Goal: Information Seeking & Learning: Learn about a topic

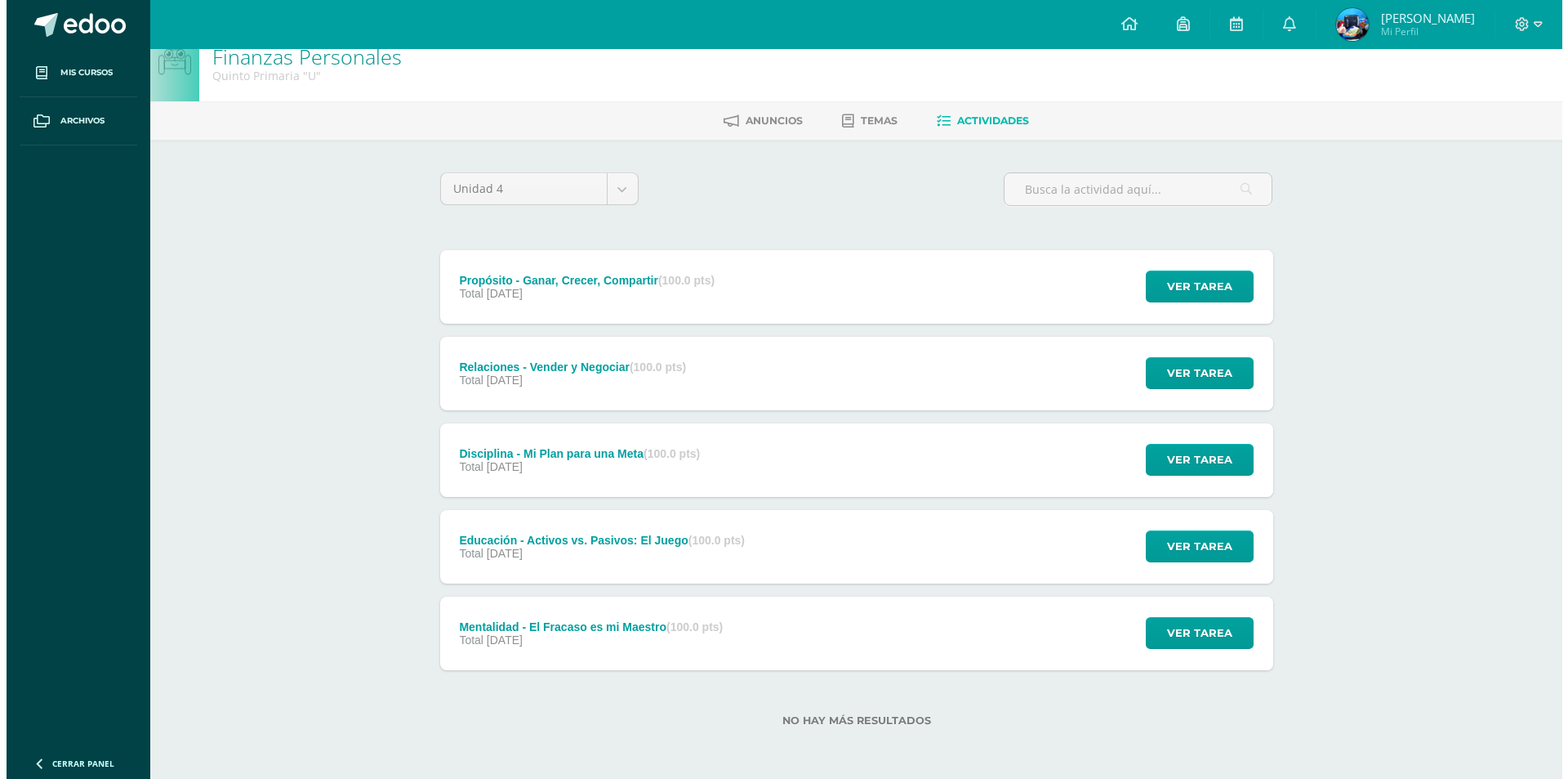
scroll to position [22, 0]
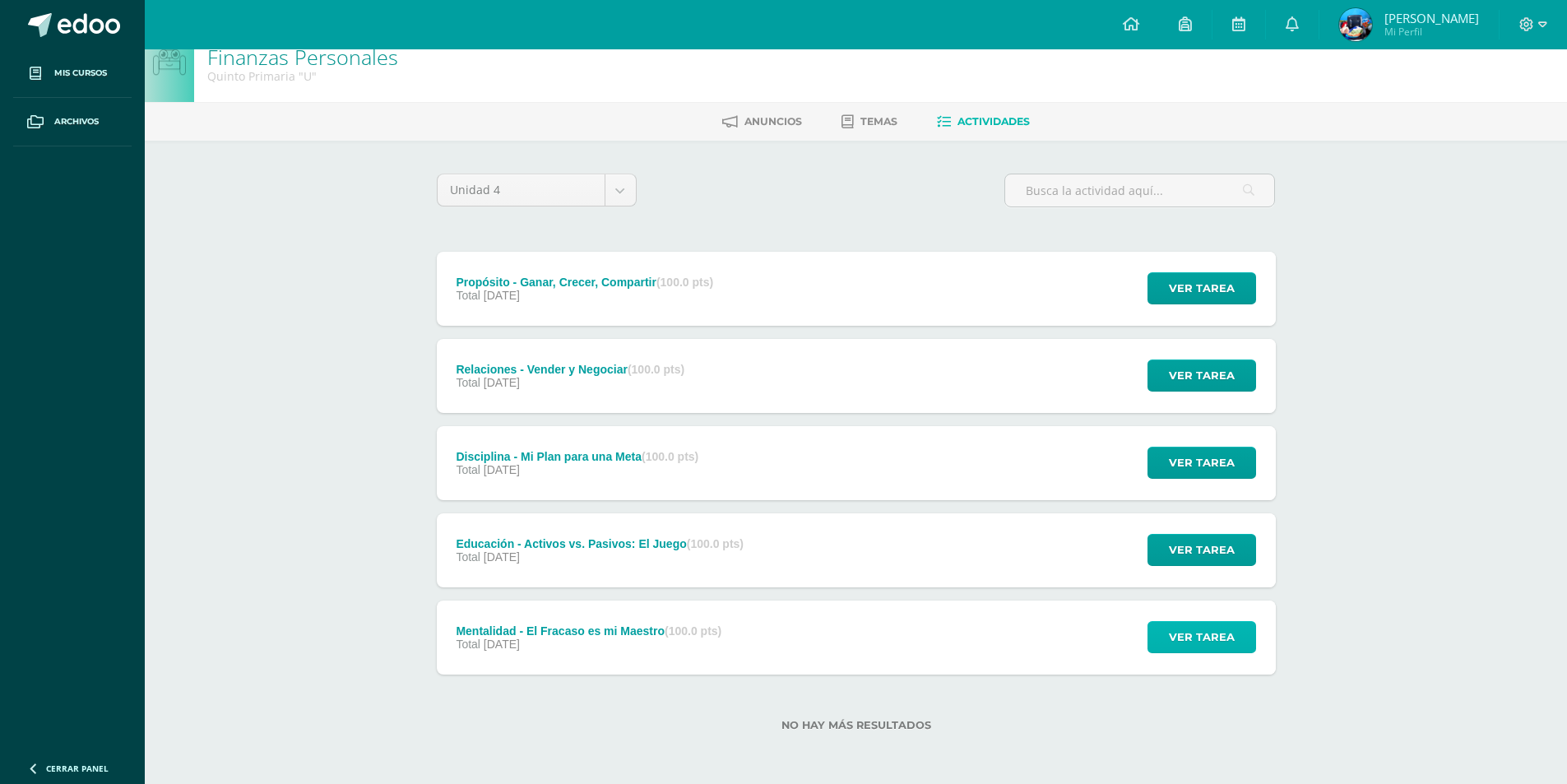
click at [1222, 641] on span "Ver tarea" at bounding box center [1202, 637] width 66 height 30
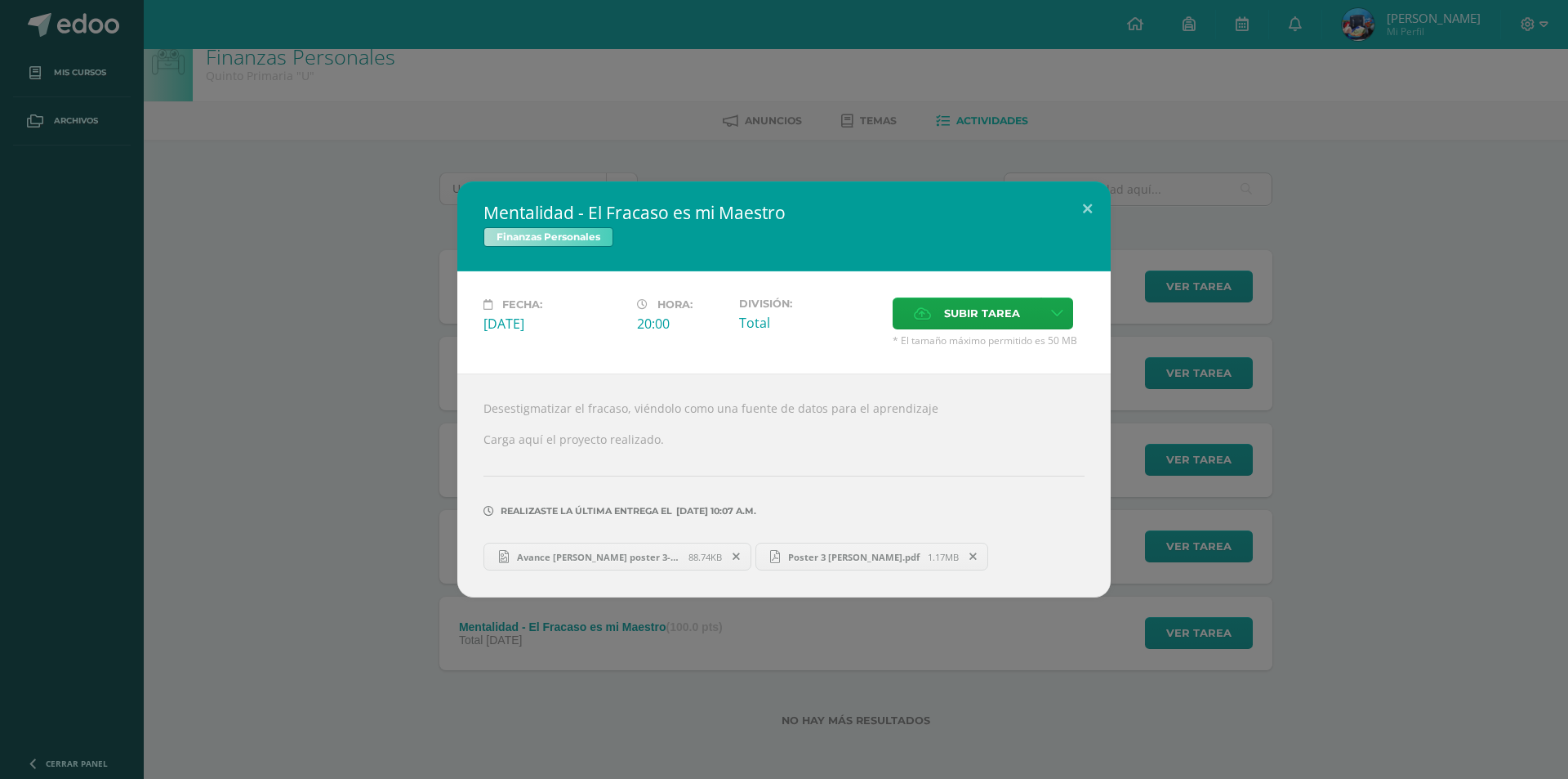
click at [819, 567] on link "Poster 3 Francisco.pdf 1.17MB" at bounding box center [872, 555] width 233 height 28
click at [959, 551] on span at bounding box center [973, 556] width 28 height 18
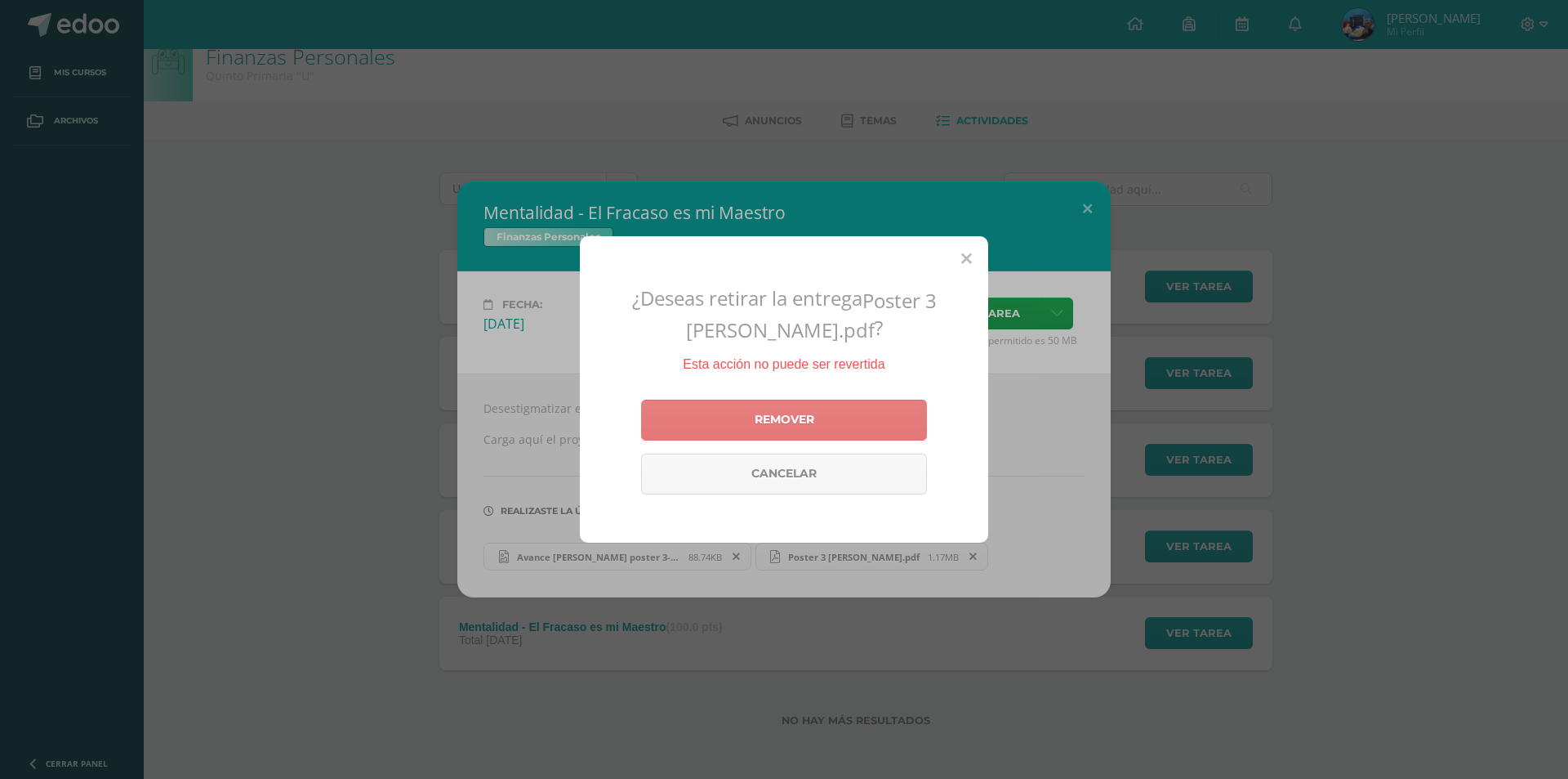
click at [826, 435] on link "Remover" at bounding box center [784, 420] width 286 height 41
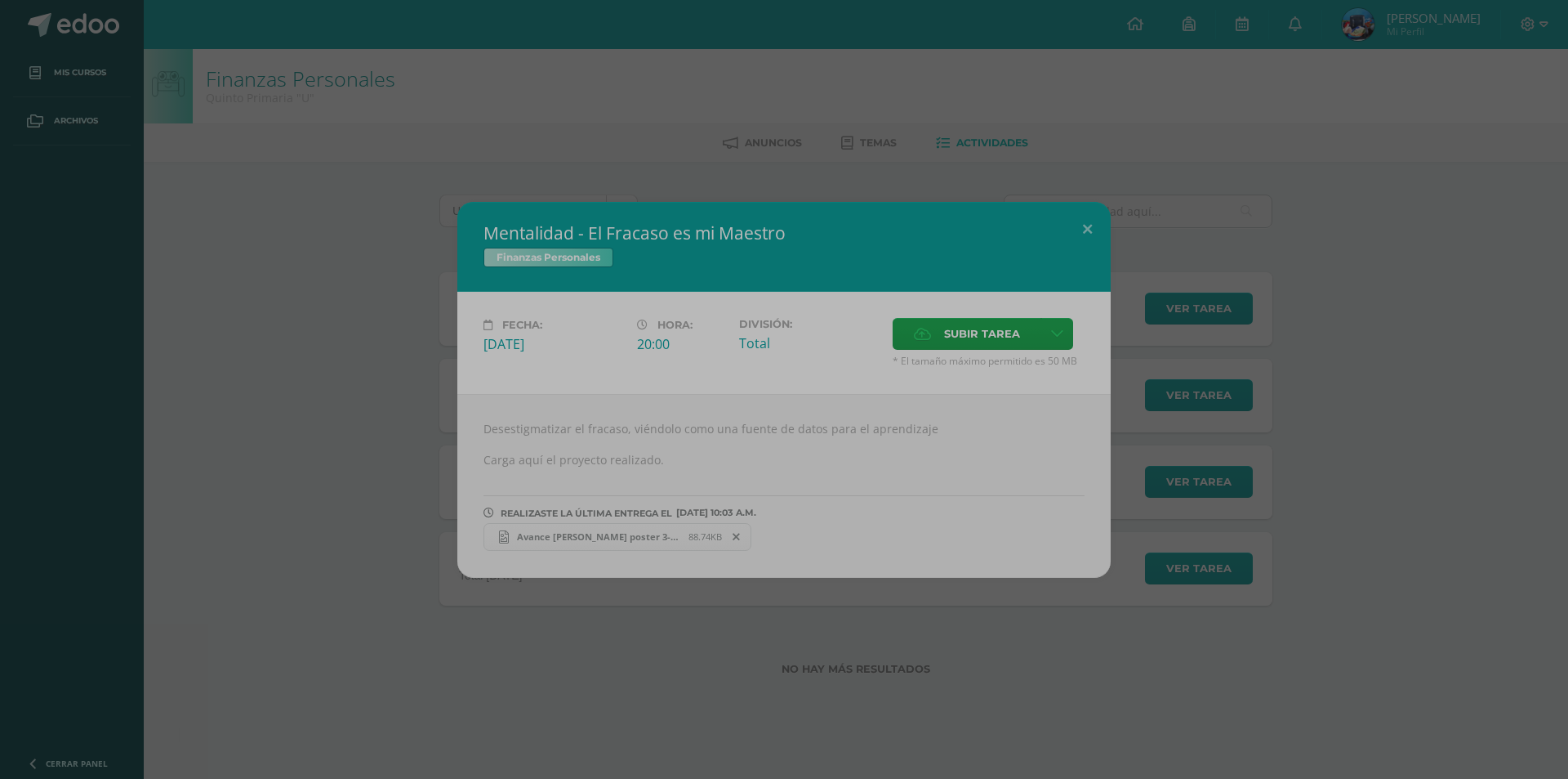
scroll to position [0, 0]
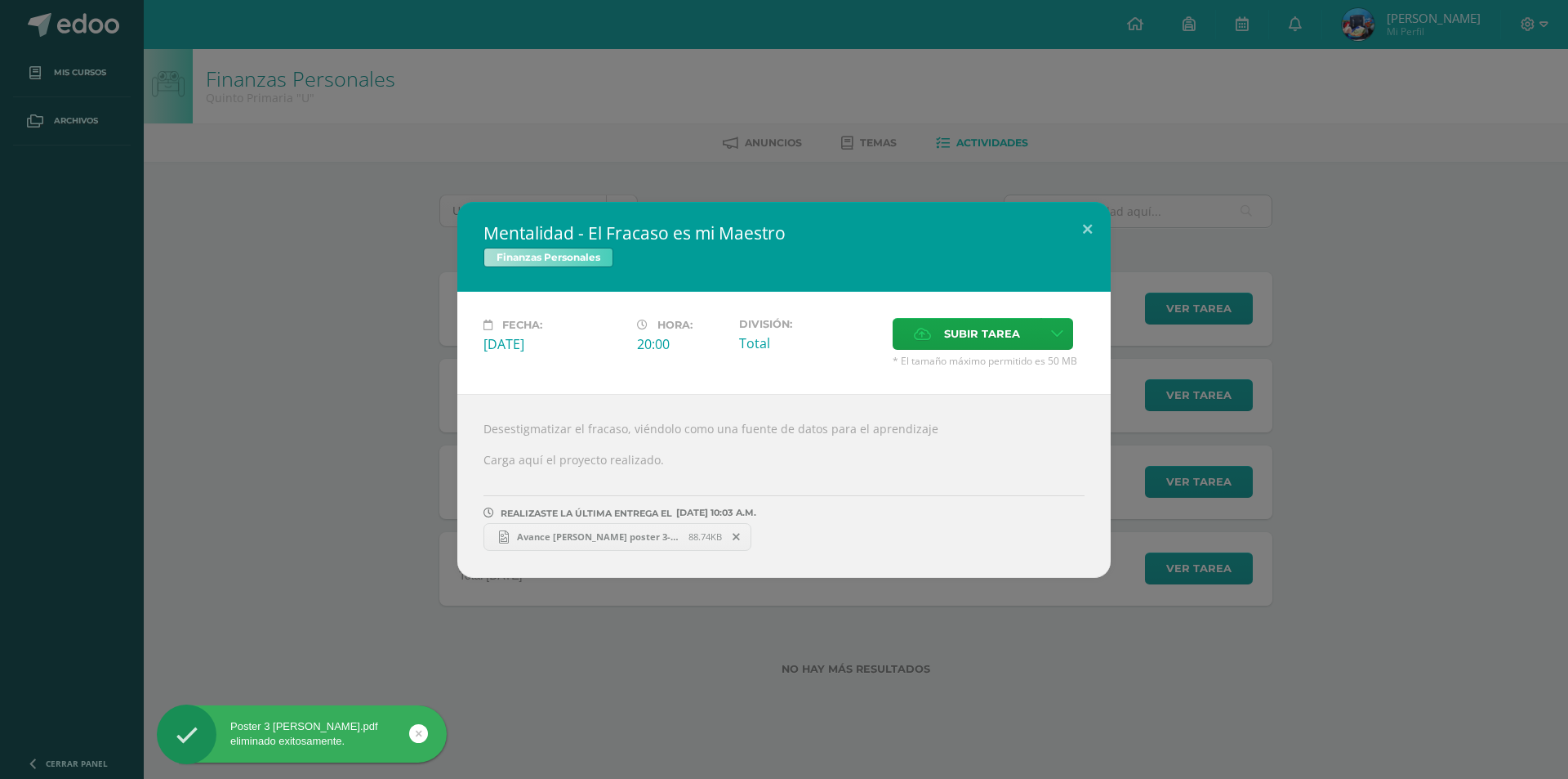
click at [689, 541] on span "88.74KB" at bounding box center [705, 536] width 33 height 13
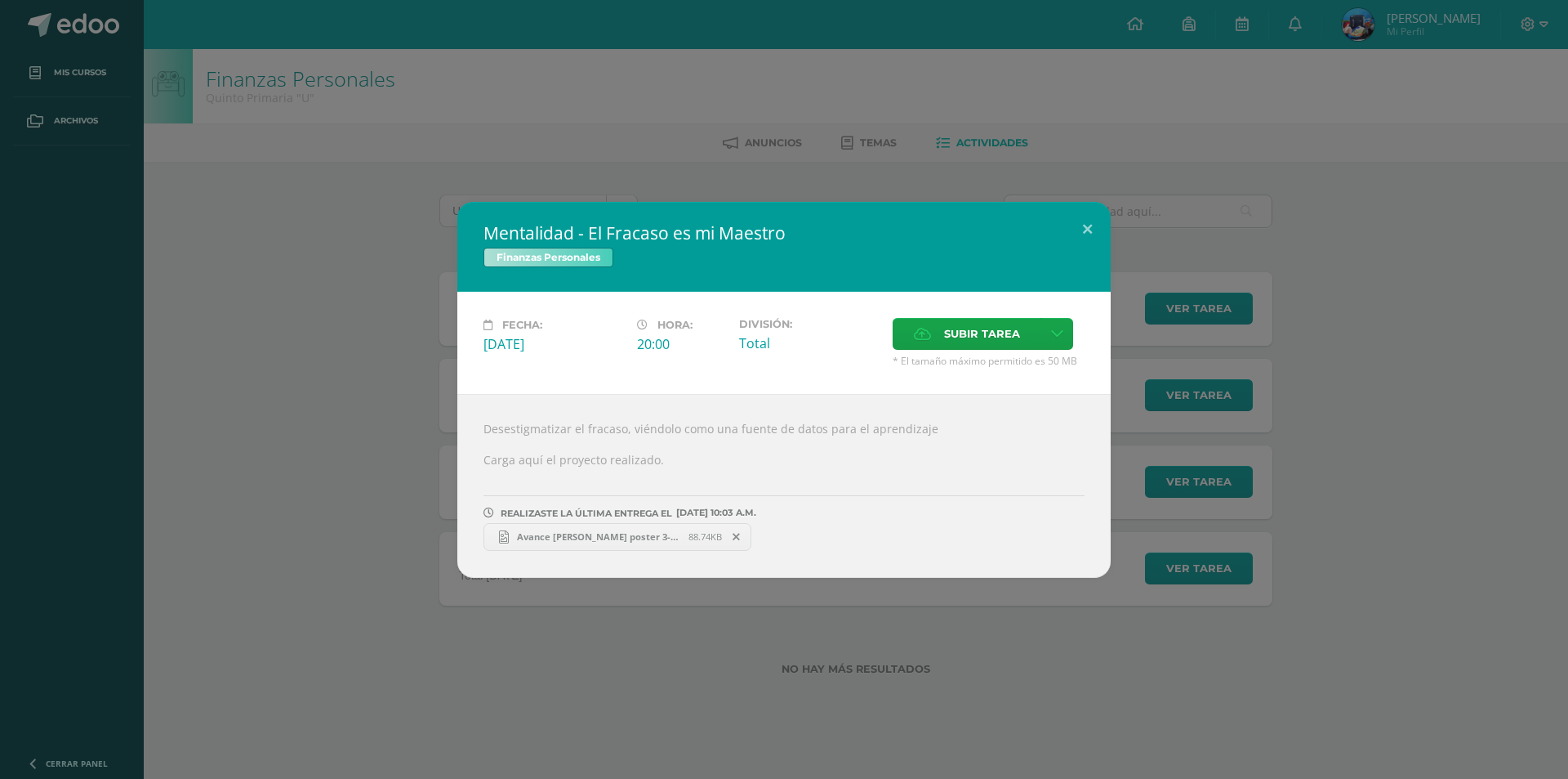
click at [733, 535] on icon at bounding box center [736, 537] width 8 height 12
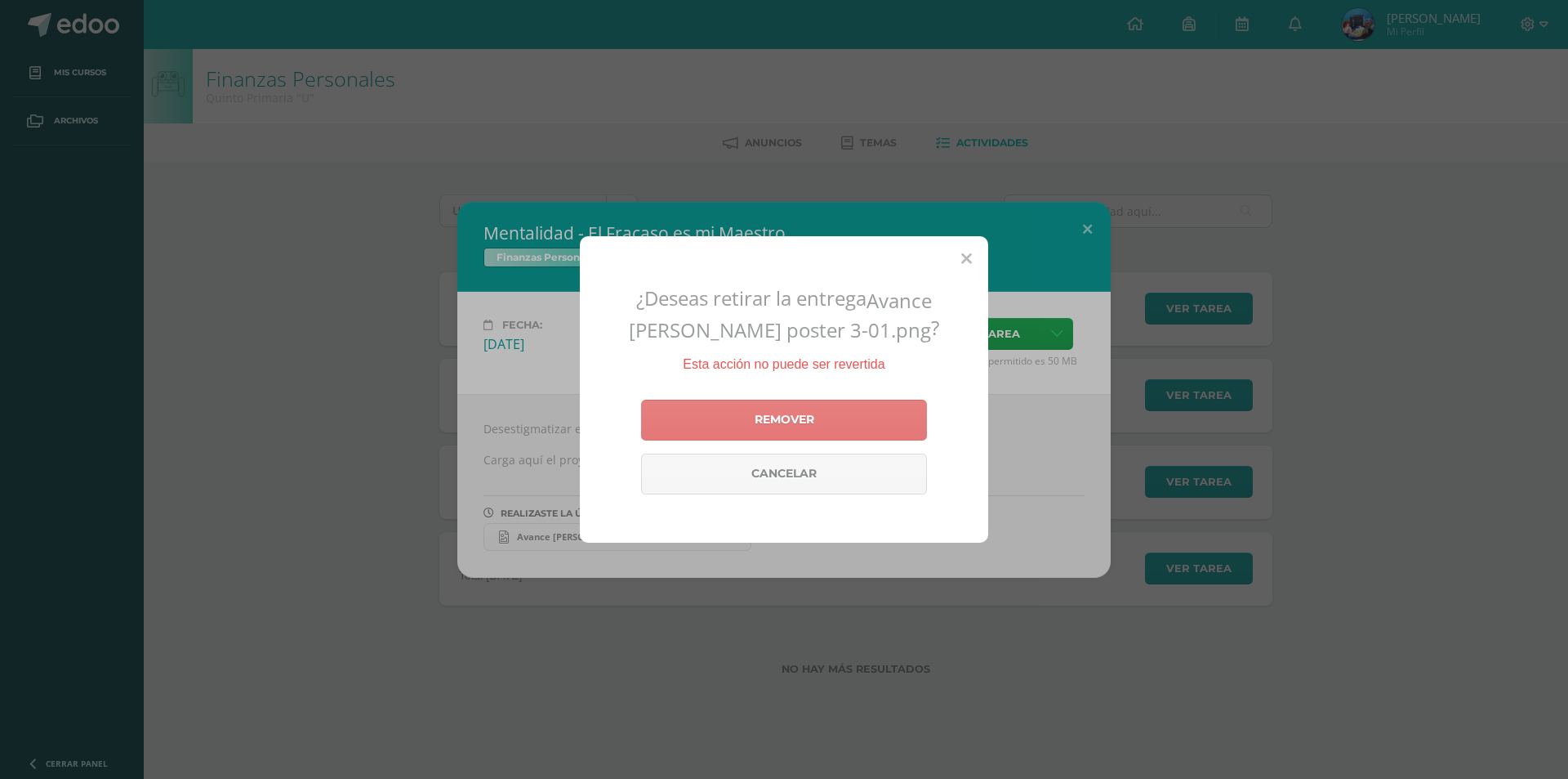
click at [787, 408] on link "Remover" at bounding box center [784, 420] width 286 height 41
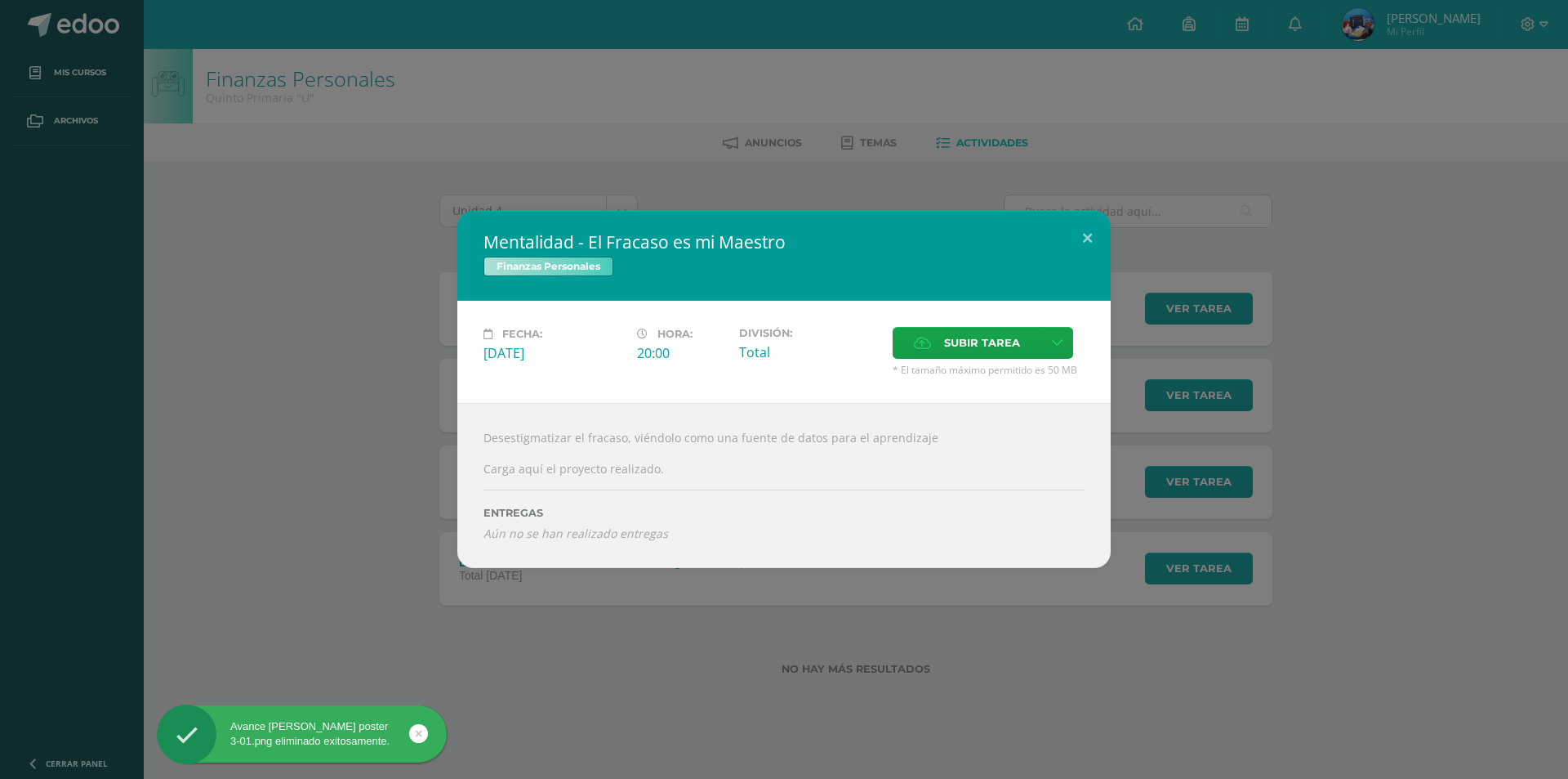
drag, startPoint x: 1055, startPoint y: 209, endPoint x: 1063, endPoint y: 219, distance: 12.8
click at [1064, 232] on button at bounding box center [1087, 239] width 47 height 56
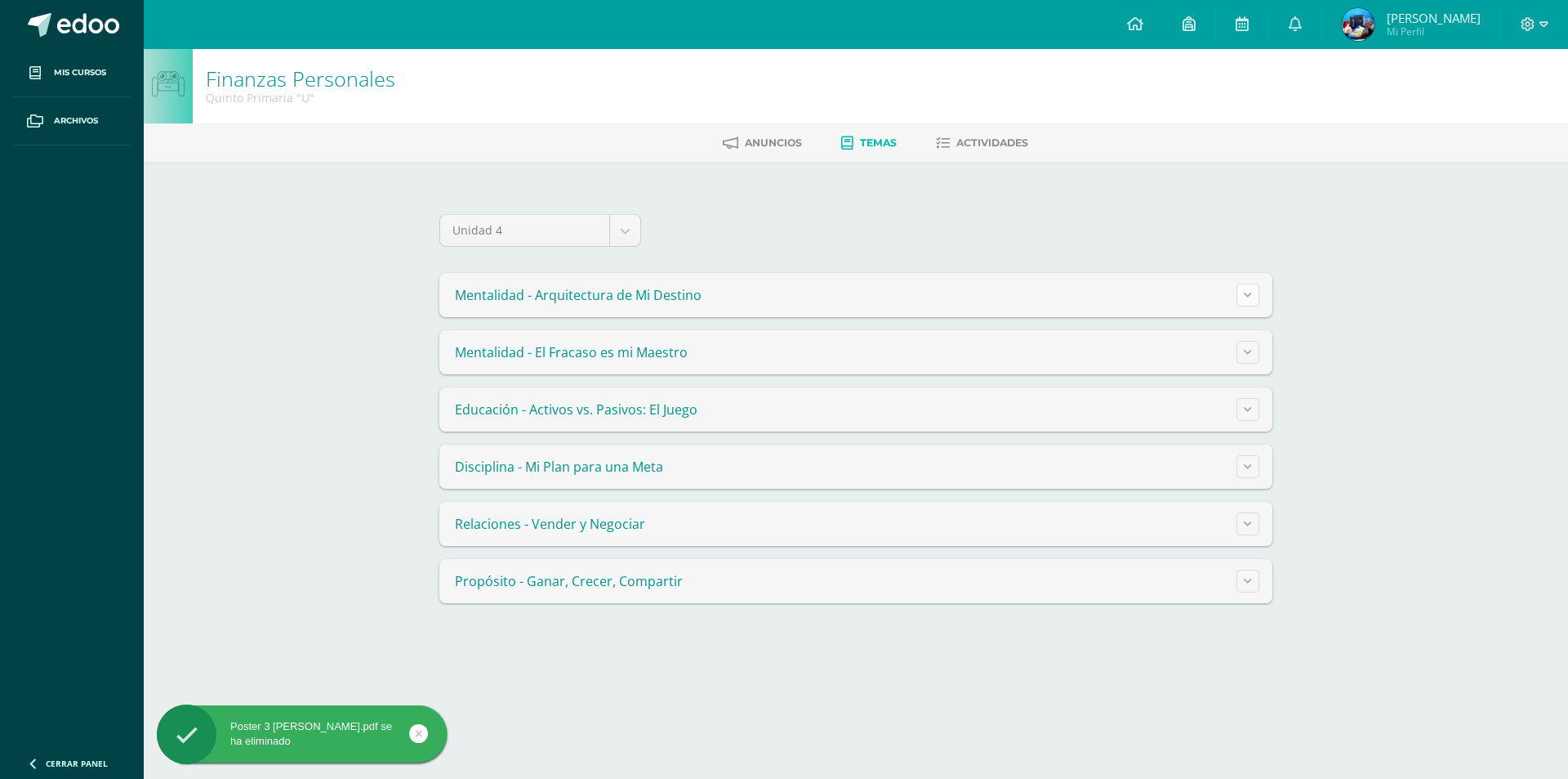
click at [1245, 304] on button at bounding box center [1247, 294] width 23 height 23
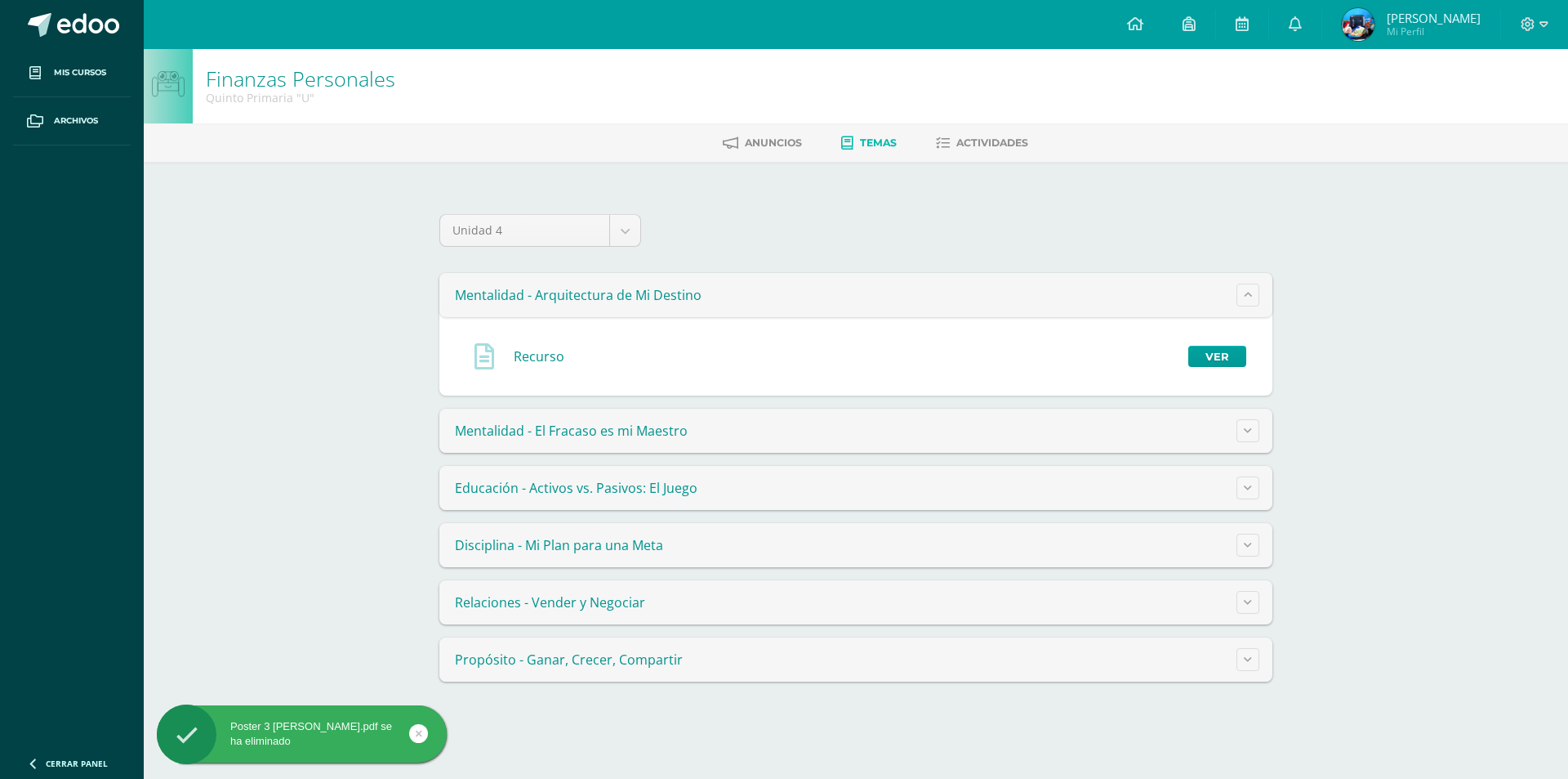
click at [1250, 352] on div "Recurso Ver" at bounding box center [856, 356] width 807 height 53
click at [1235, 355] on link "Ver" at bounding box center [1217, 355] width 58 height 21
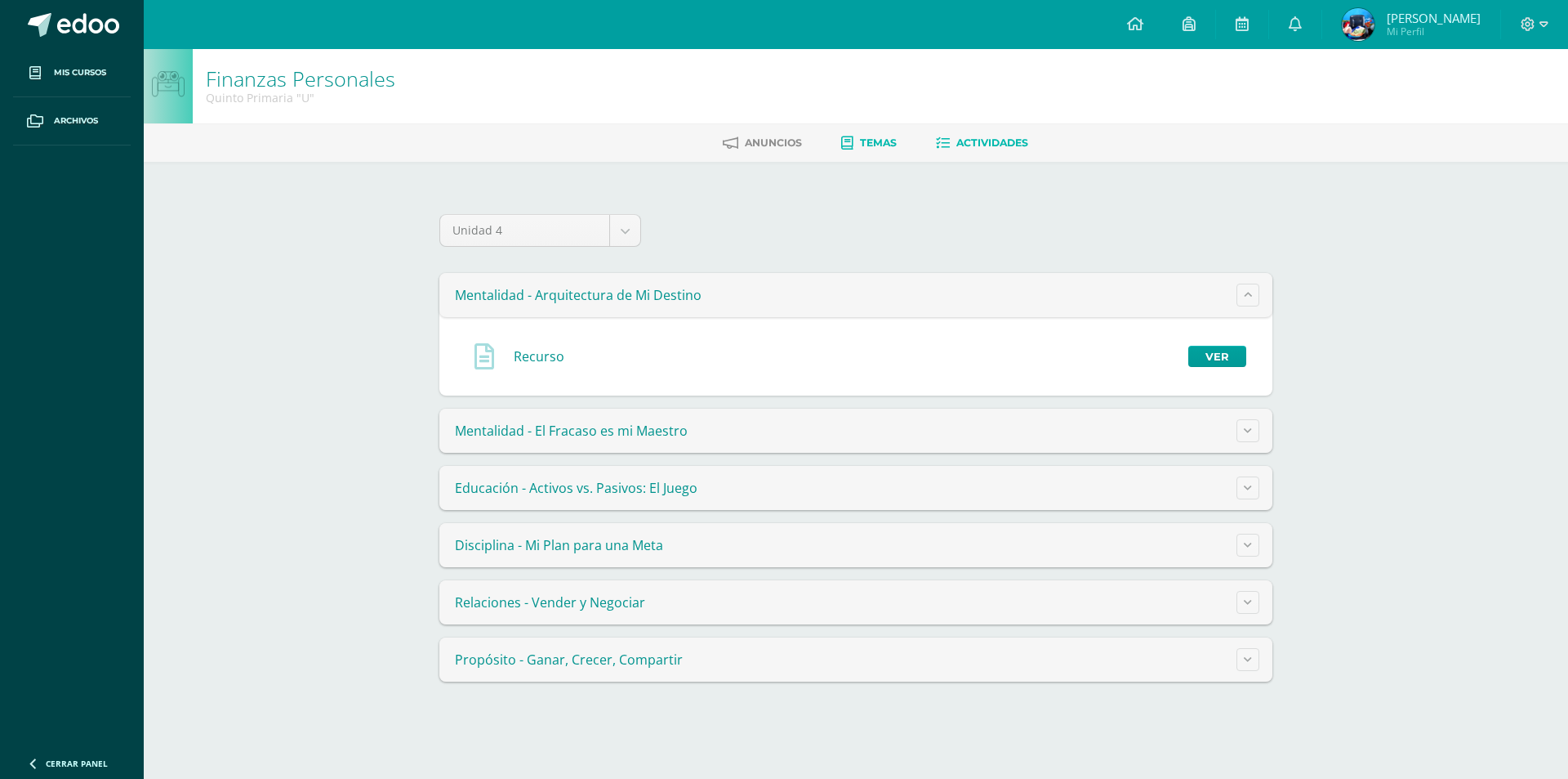
click at [1012, 135] on link "Actividades" at bounding box center [982, 143] width 93 height 26
click at [1011, 136] on link "Actividades" at bounding box center [982, 143] width 93 height 26
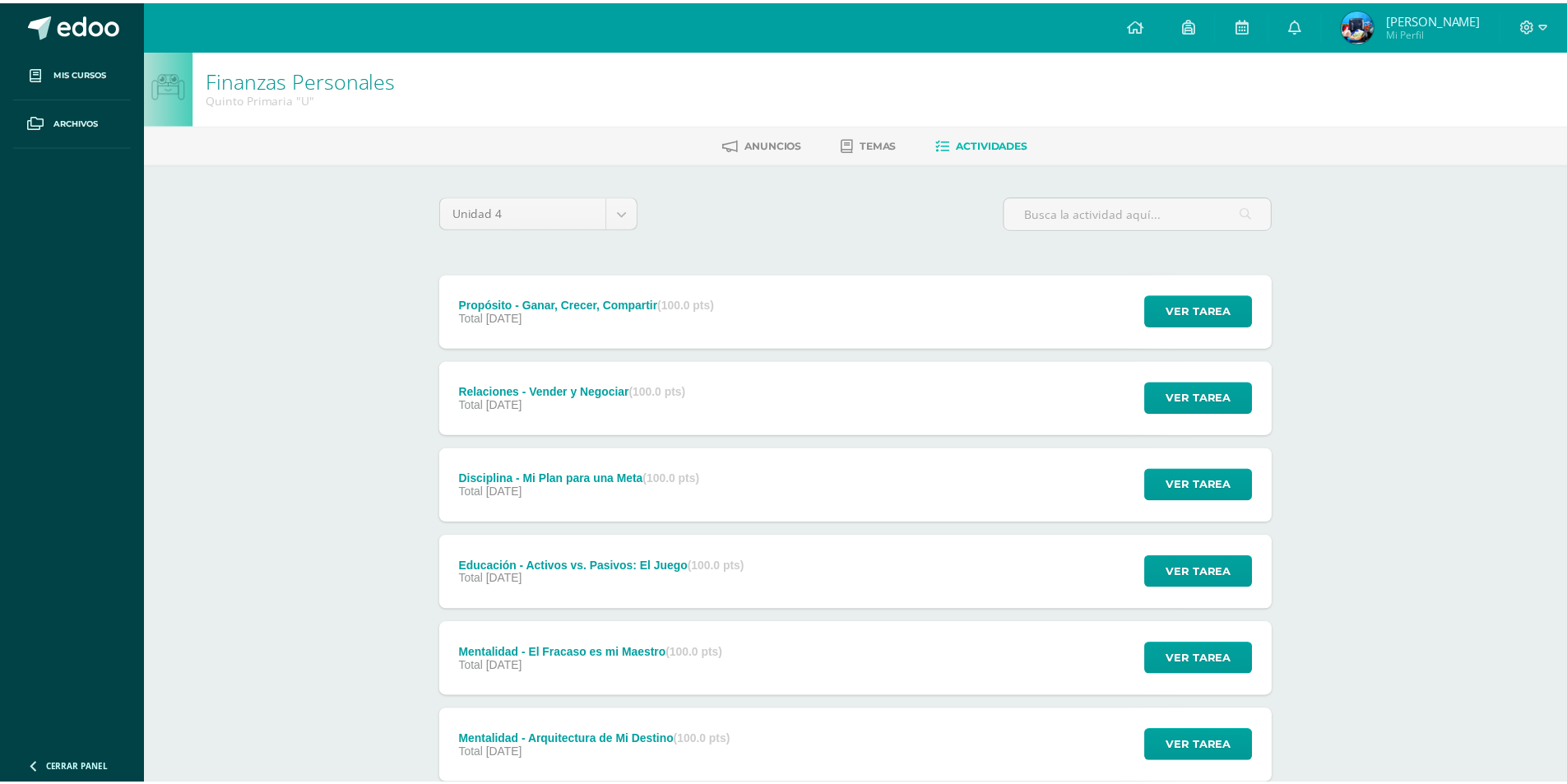
scroll to position [109, 0]
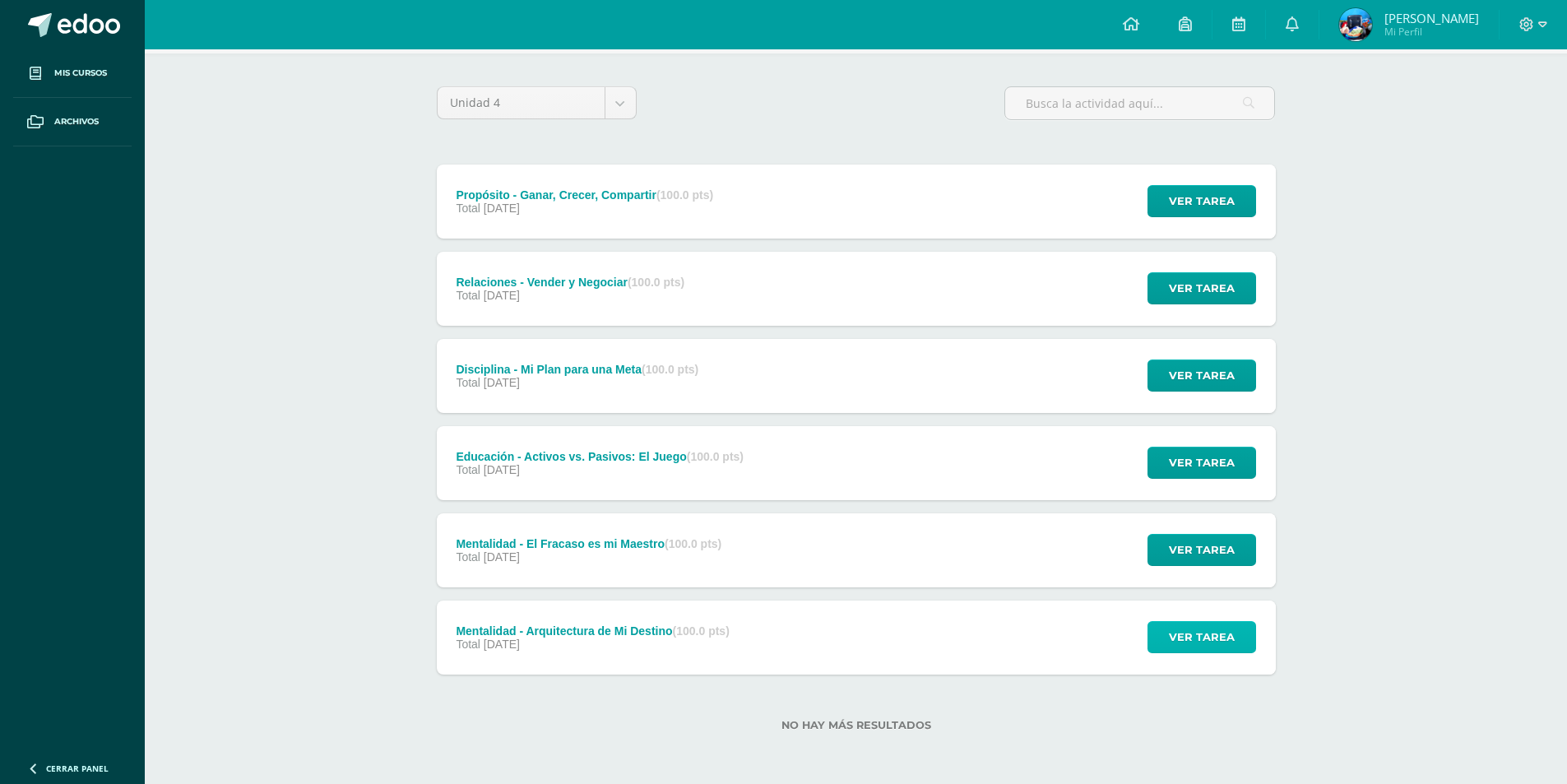
click at [1233, 647] on span "Ver tarea" at bounding box center [1202, 637] width 66 height 30
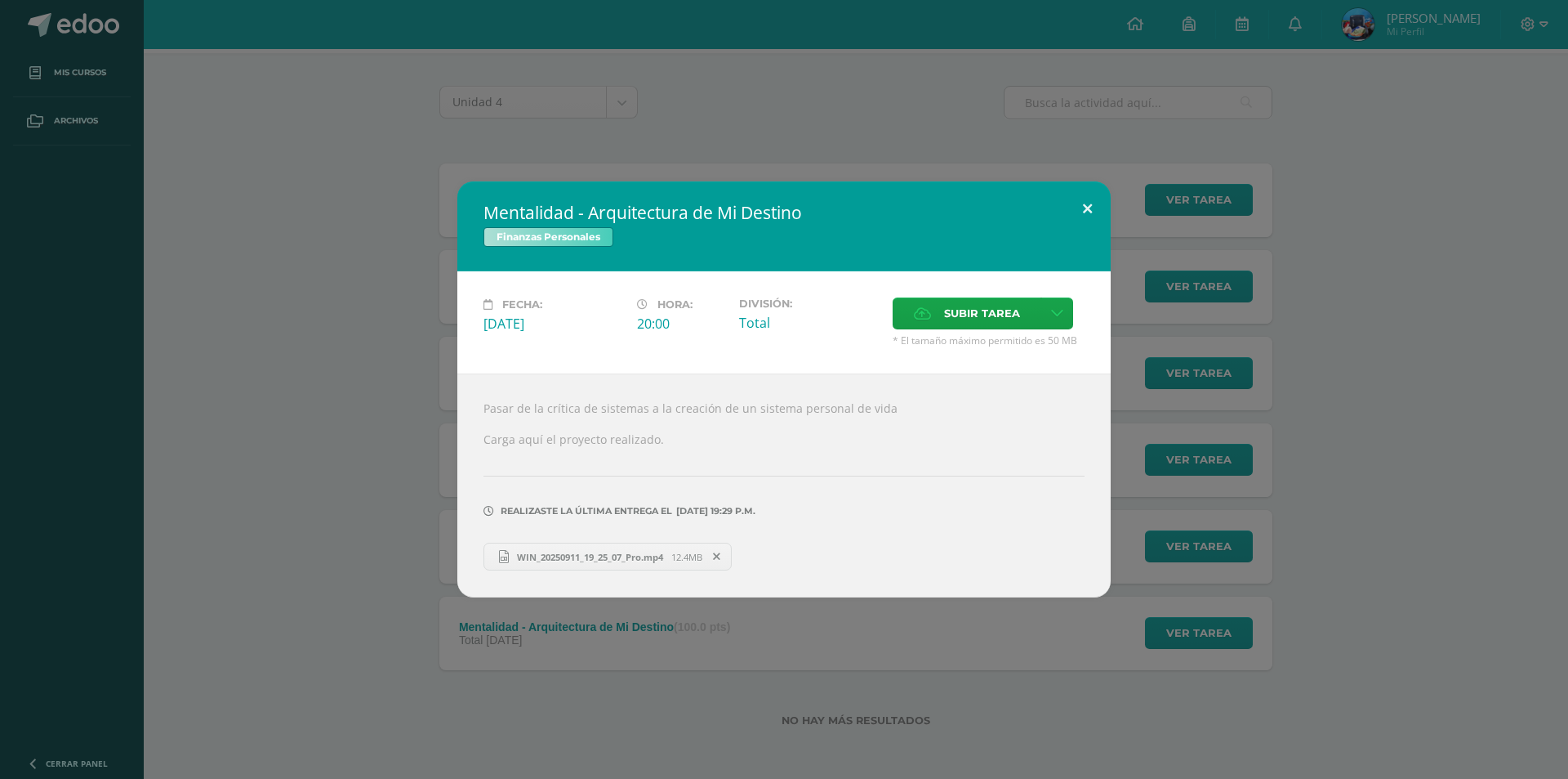
click at [1081, 229] on div "Mentalidad - Arquitectura de Mi Destino Finanzas Personales Fecha: Domingo 26 d…" at bounding box center [784, 389] width 654 height 416
click at [1078, 205] on button at bounding box center [1087, 209] width 47 height 56
